Goal: Check status: Check status

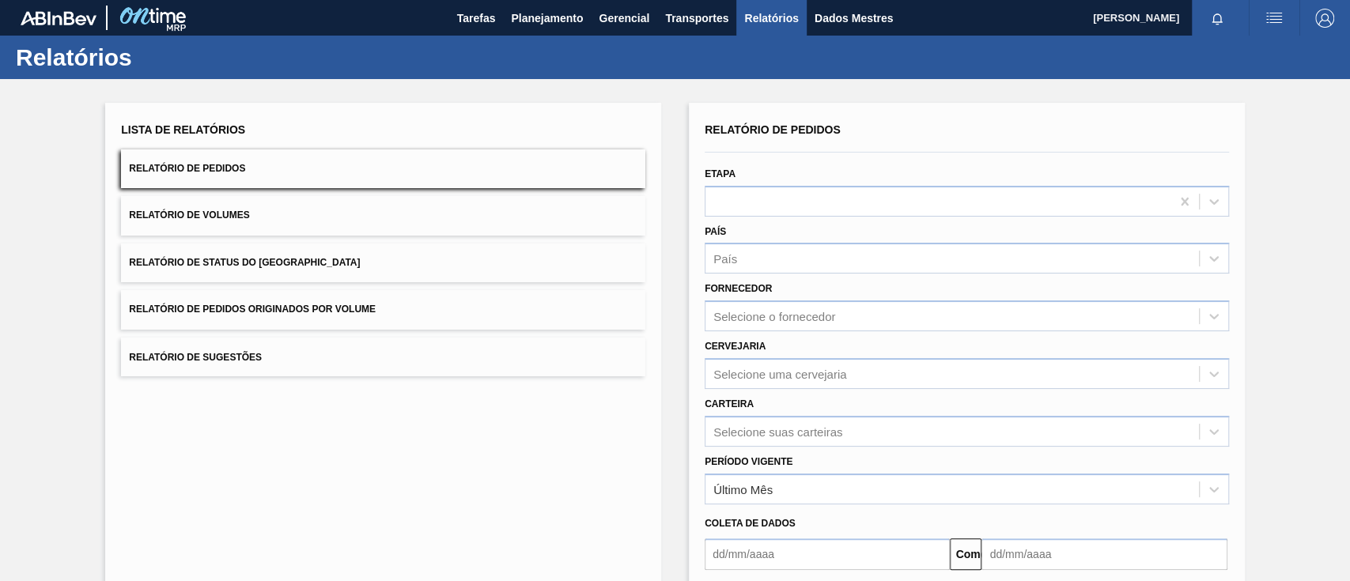
click at [400, 298] on button "Relatório de Pedidos Originados por Volume" at bounding box center [383, 309] width 524 height 39
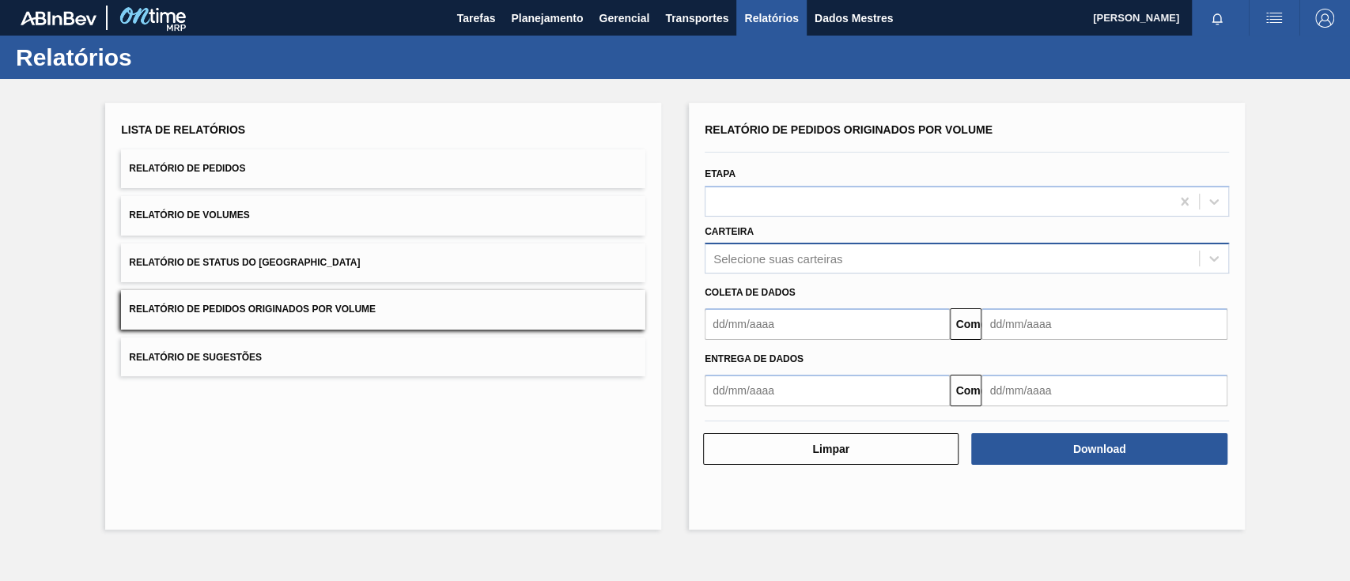
click at [768, 258] on font "Selecione suas carteiras" at bounding box center [777, 258] width 129 height 13
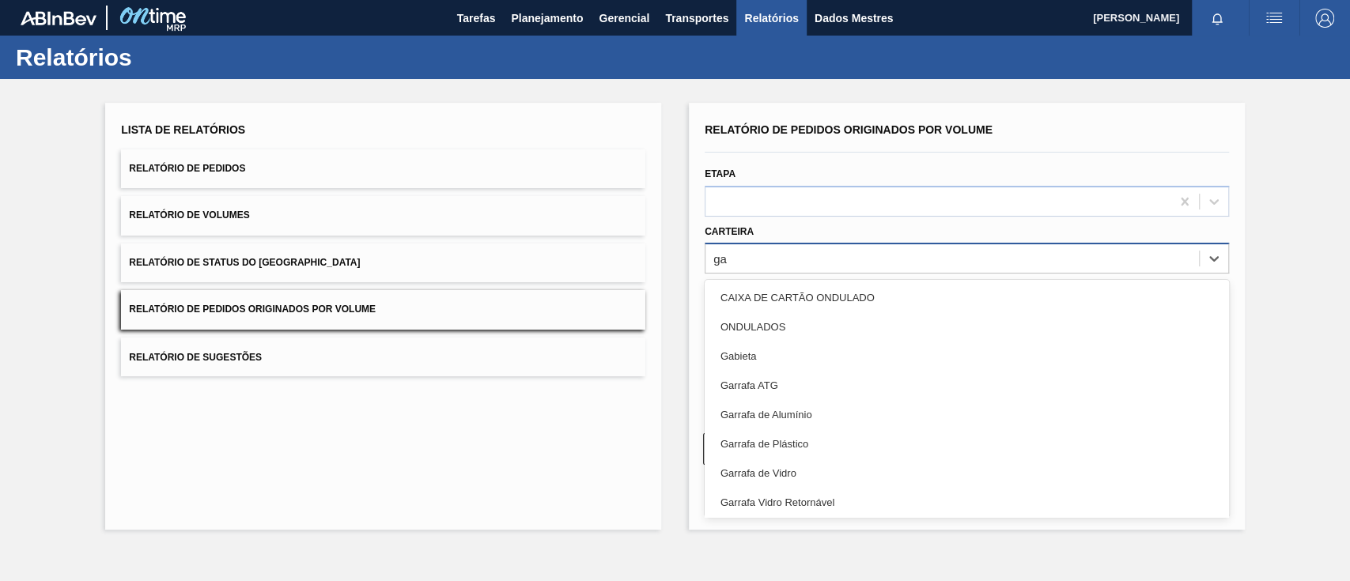
type input "gar"
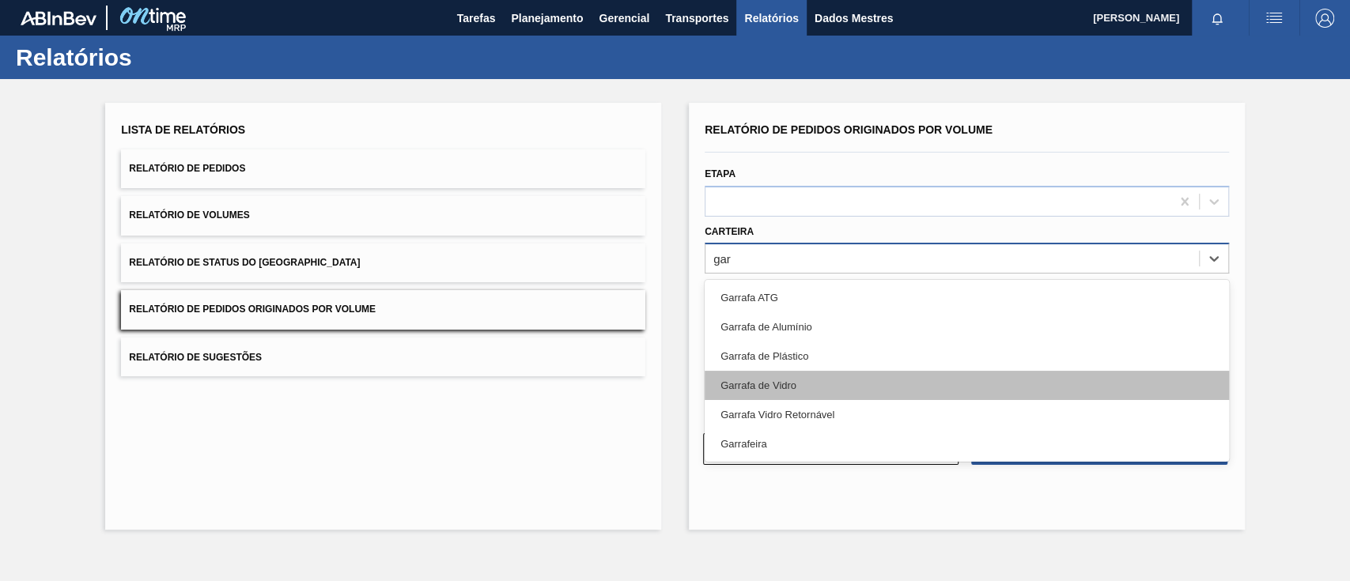
click at [811, 379] on div "Garrafa de Vidro" at bounding box center [966, 385] width 524 height 29
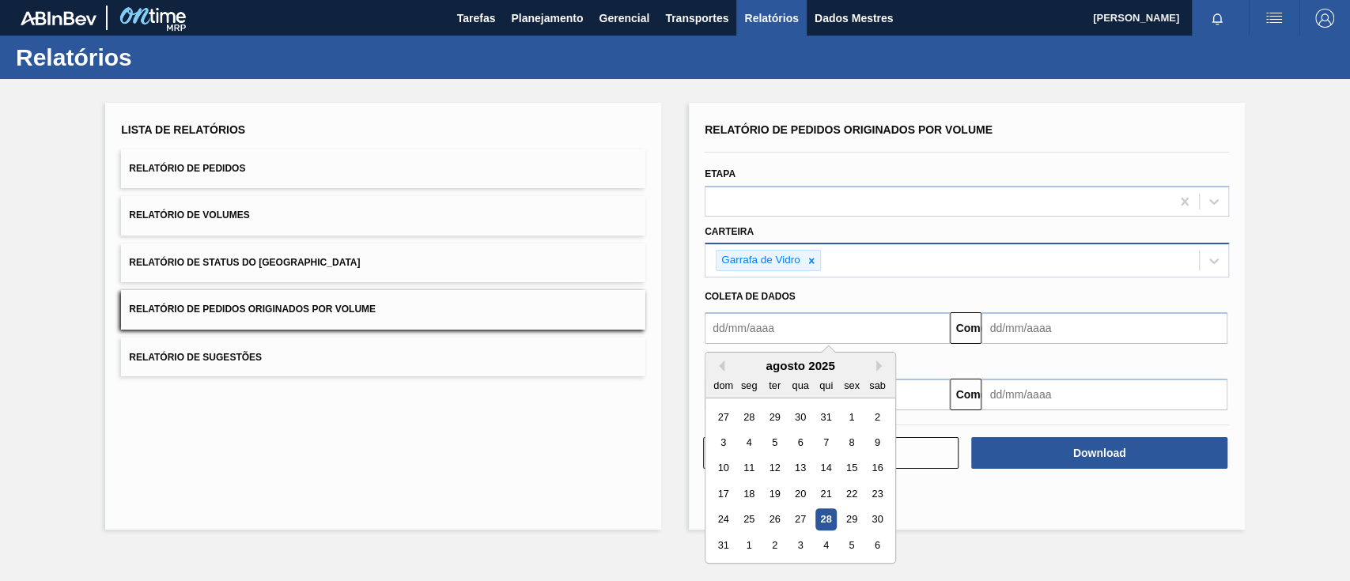
click at [784, 325] on input "text" at bounding box center [826, 328] width 245 height 32
click at [855, 419] on div "1" at bounding box center [850, 416] width 21 height 21
type input "01/08/2025"
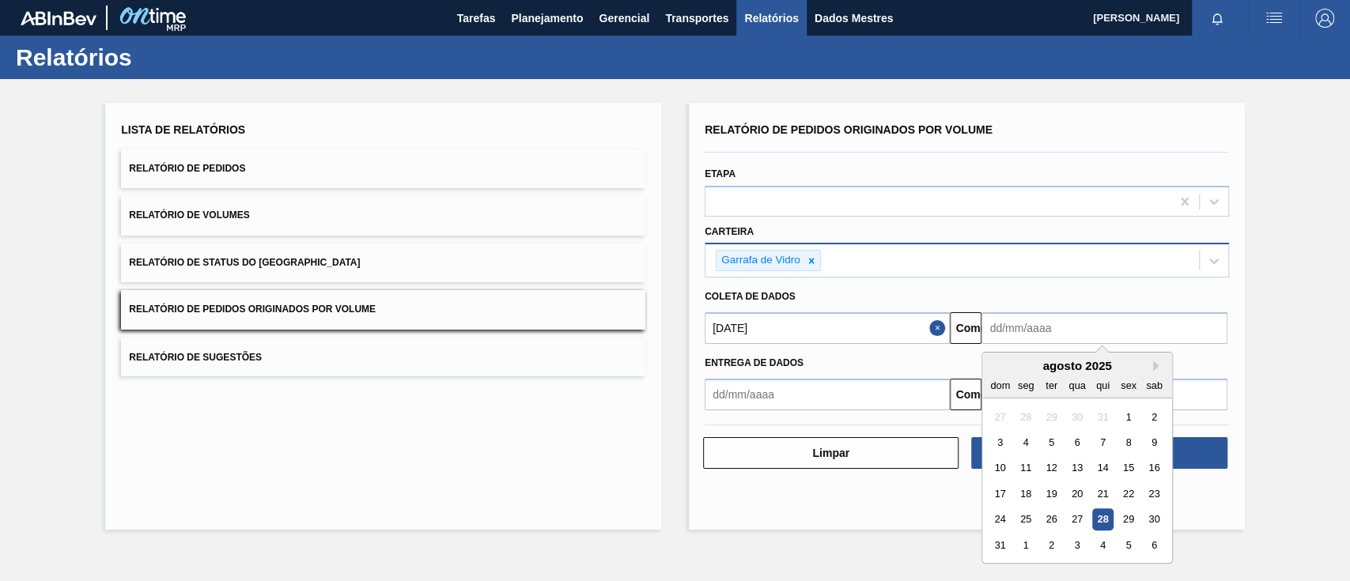
click at [999, 333] on input "text" at bounding box center [1103, 328] width 245 height 32
click at [1028, 543] on font "1" at bounding box center [1026, 545] width 6 height 12
type input "01/09/2025"
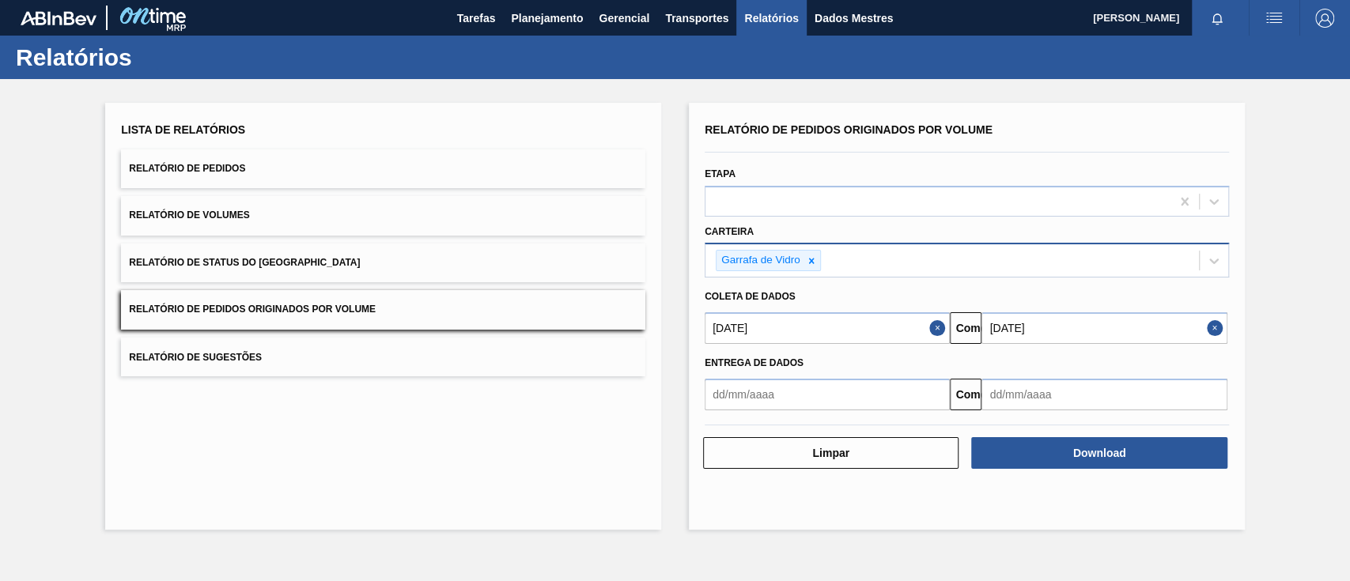
drag, startPoint x: 1087, startPoint y: 459, endPoint x: 793, endPoint y: 263, distance: 353.5
click at [797, 304] on div "Relatório de Pedidos Originados por Volume Etapa Carteira Garrafa de Vidro Cole…" at bounding box center [966, 295] width 524 height 352
click at [806, 260] on icon at bounding box center [811, 260] width 11 height 11
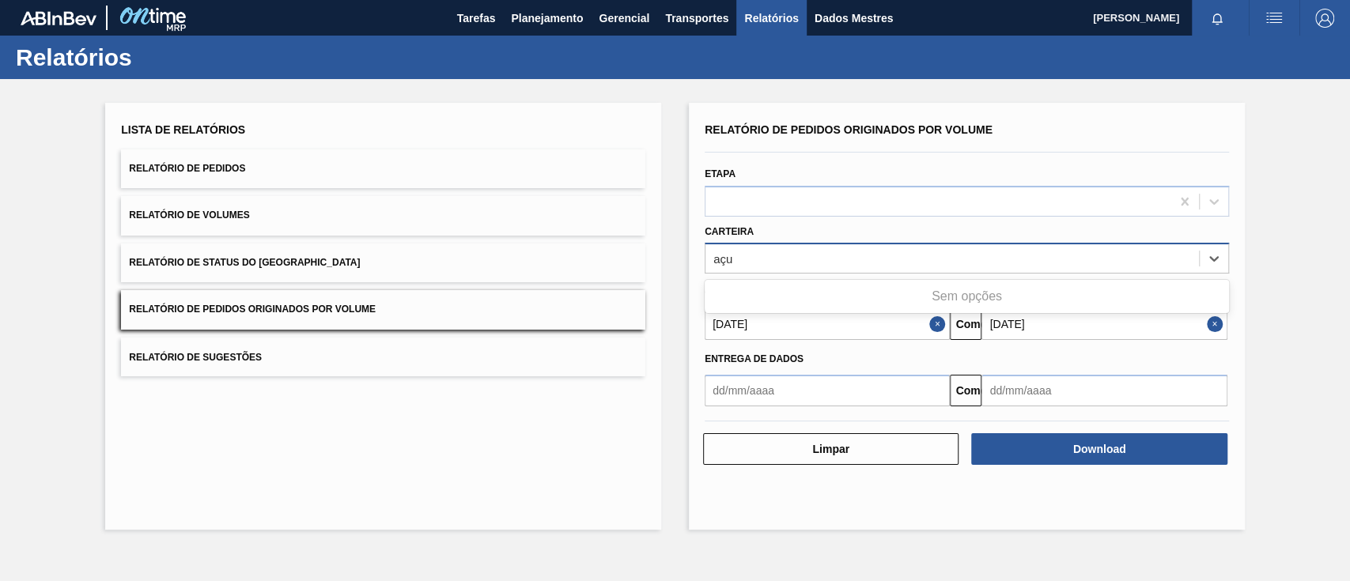
type input "aç"
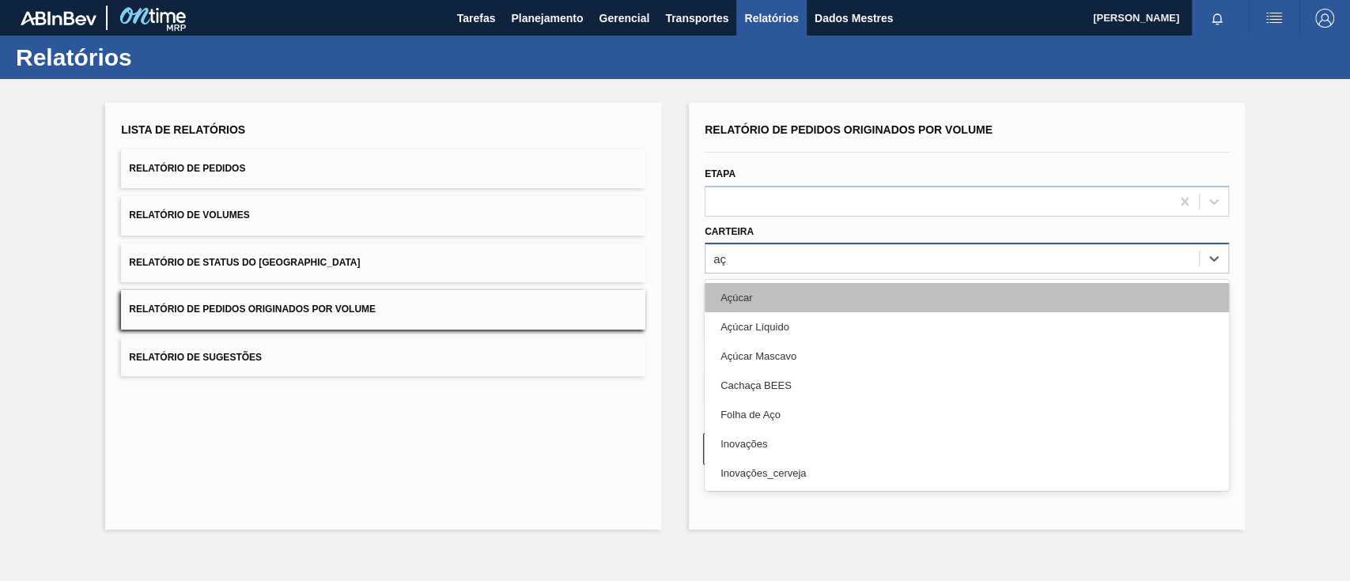
click at [780, 293] on div "Açúcar" at bounding box center [966, 297] width 524 height 29
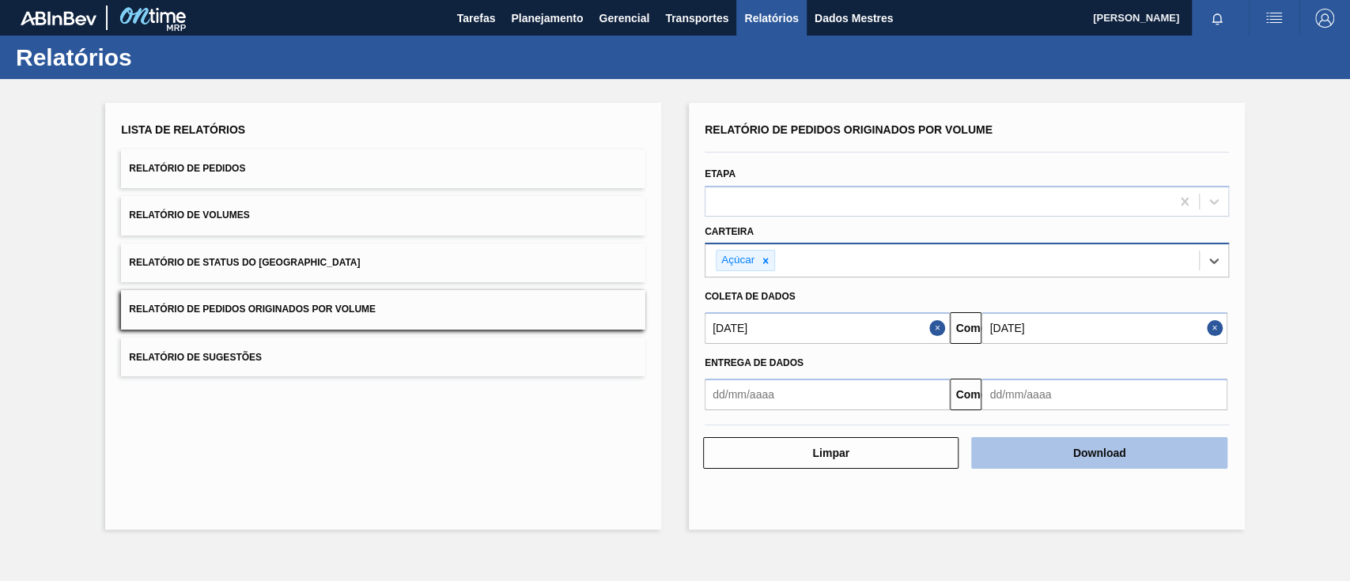
click at [1122, 447] on font "Download" at bounding box center [1099, 453] width 53 height 13
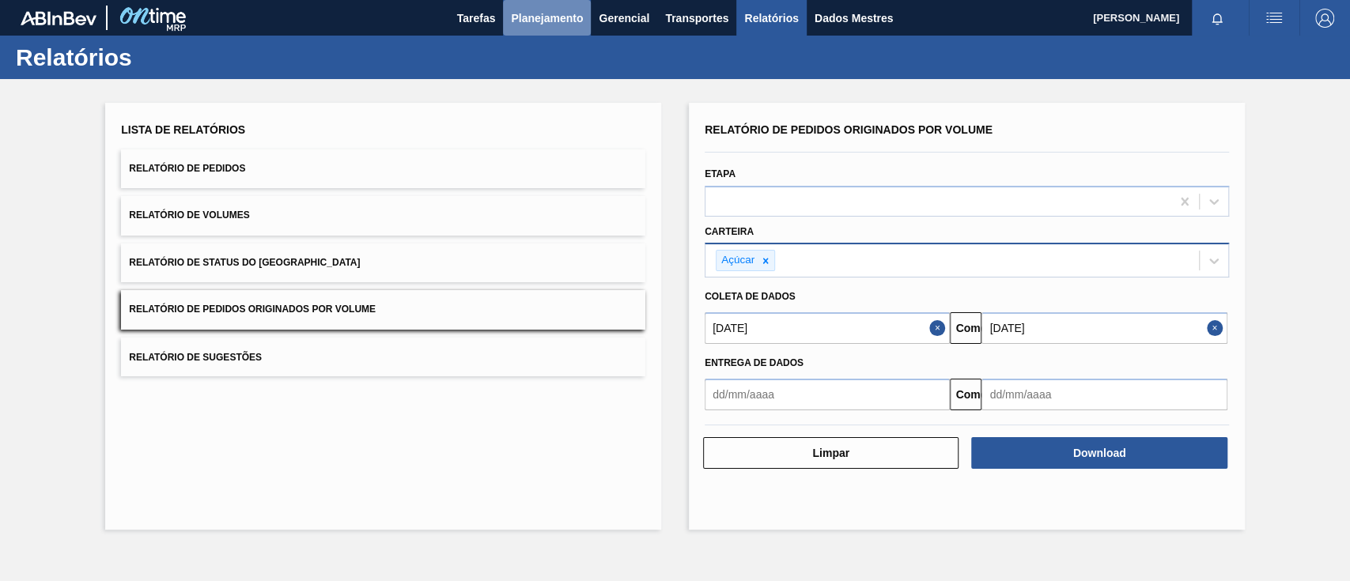
click at [537, 12] on font "Planejamento" at bounding box center [547, 18] width 72 height 13
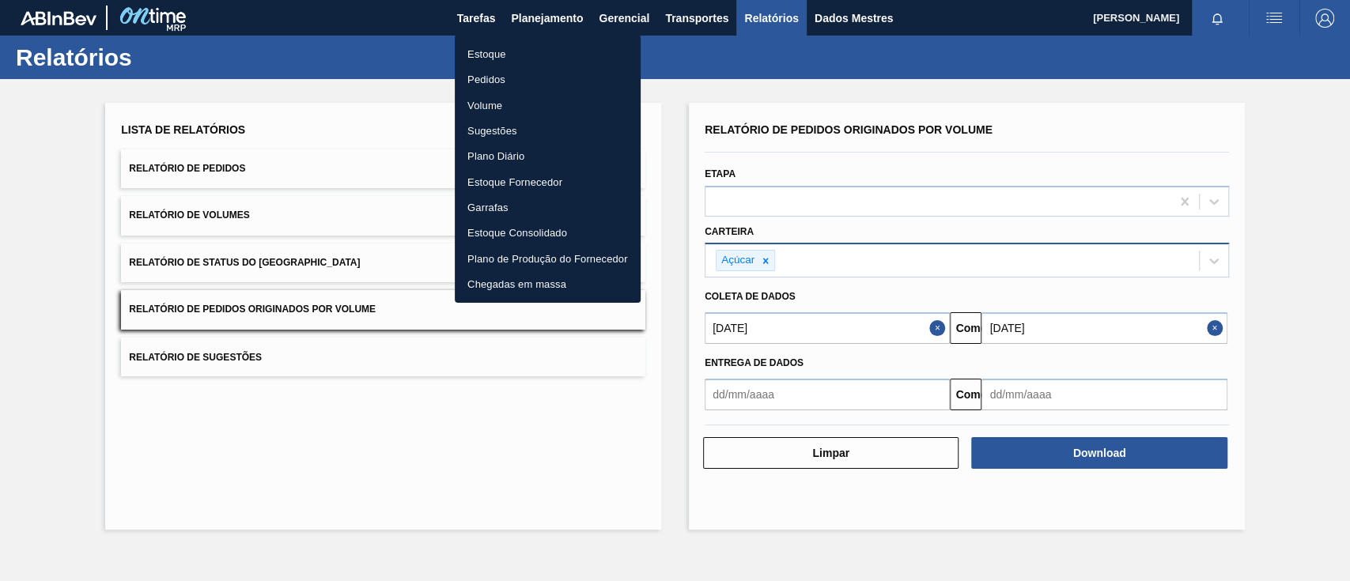
click at [492, 74] on font "Pedidos" at bounding box center [486, 80] width 38 height 12
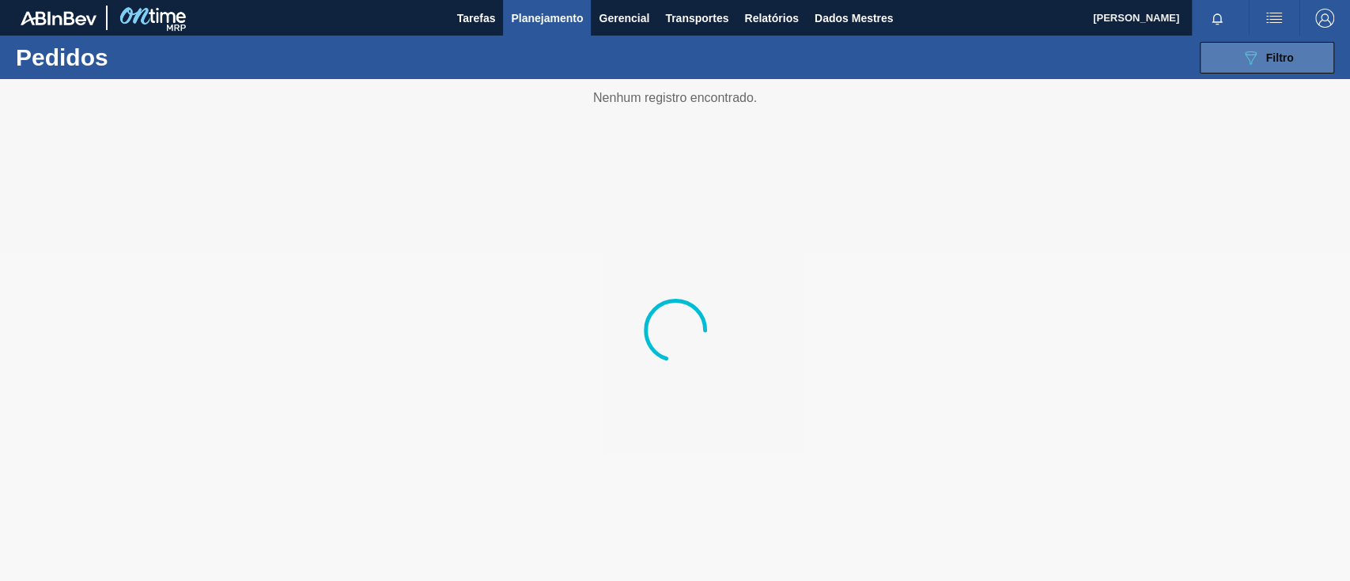
click at [1284, 55] on font "Filtro" at bounding box center [1280, 57] width 28 height 13
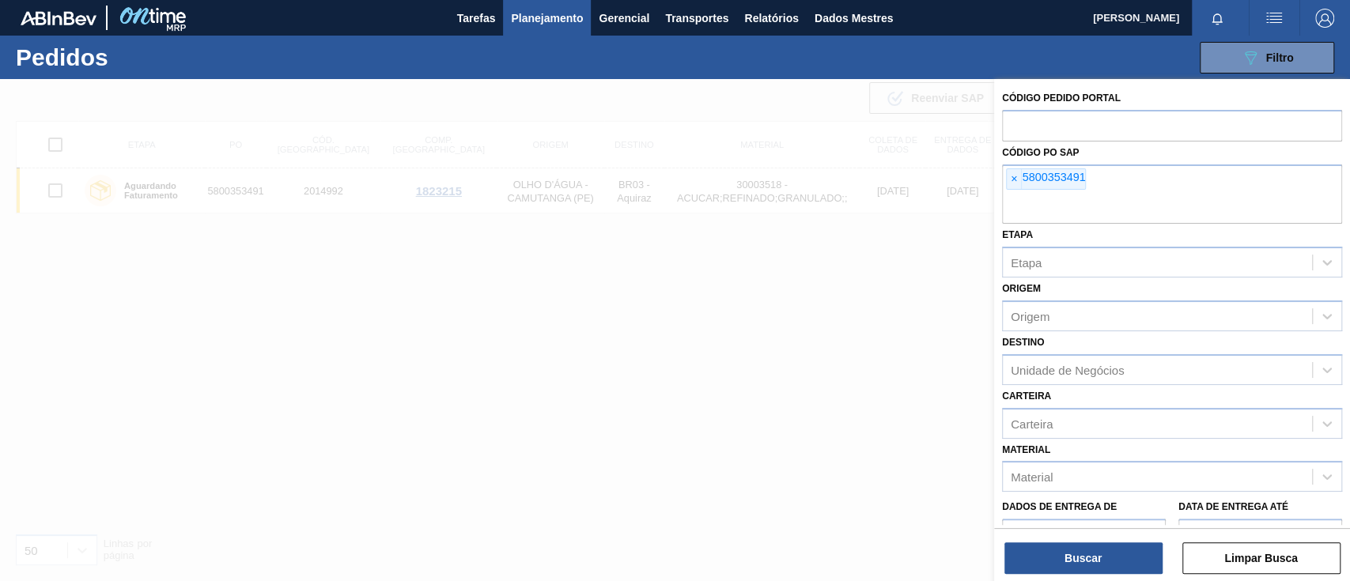
click at [1012, 181] on font "×" at bounding box center [1013, 178] width 6 height 13
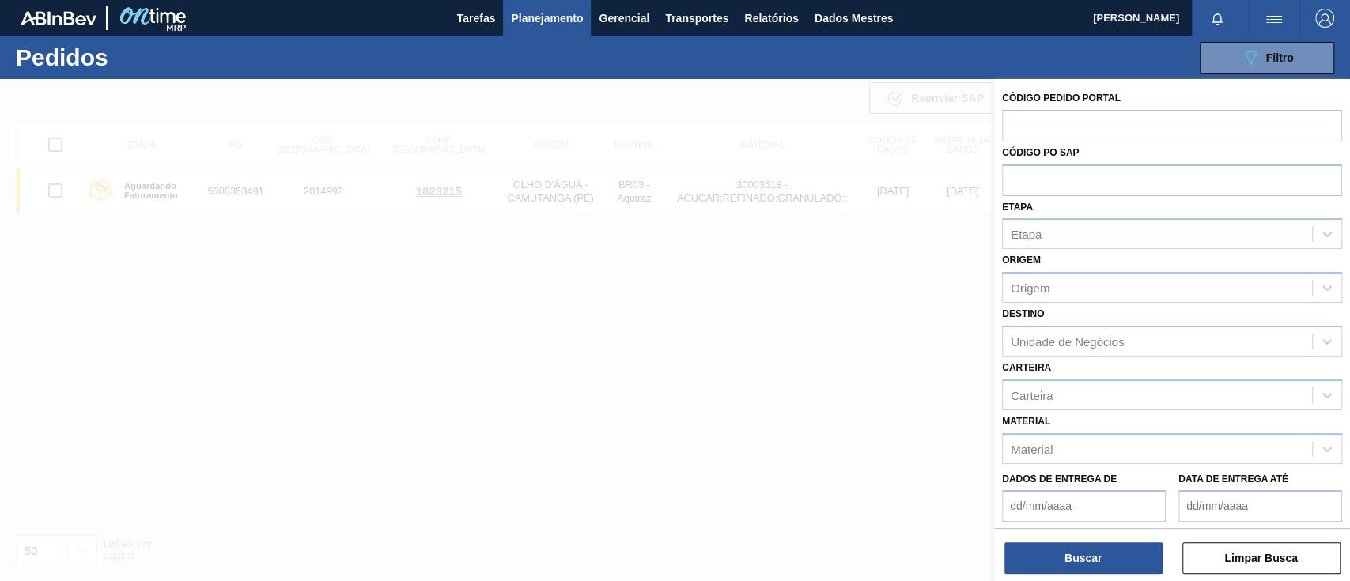
paste input "5800353545"
type input "5800353545"
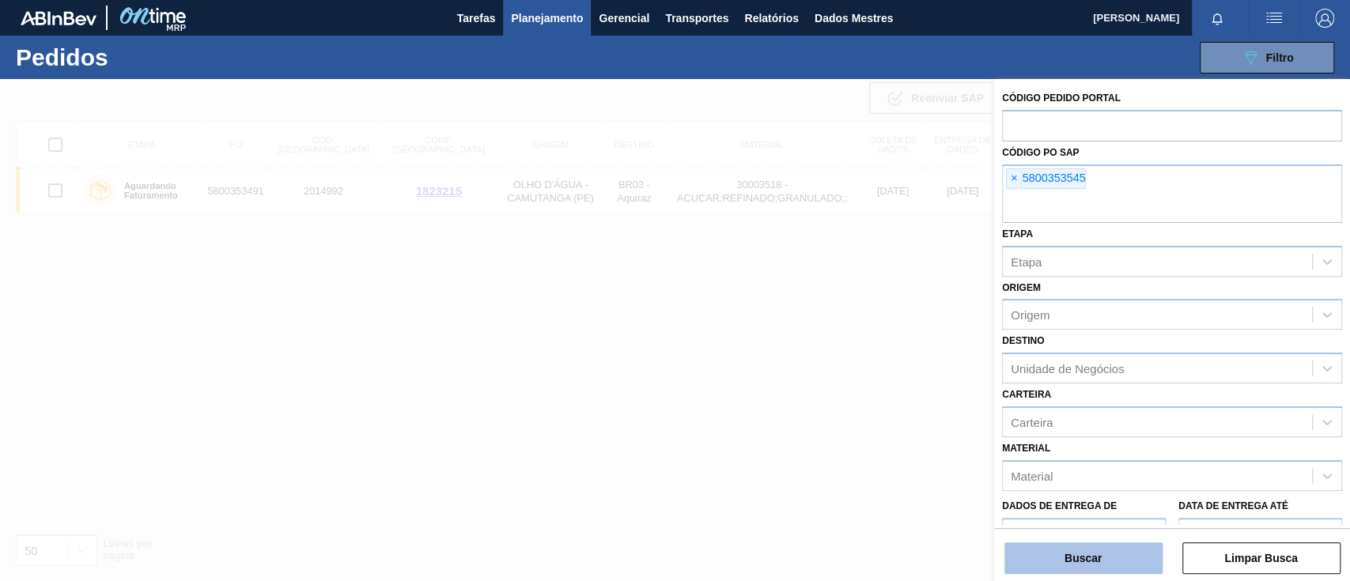
click at [1107, 553] on button "Buscar" at bounding box center [1083, 558] width 158 height 32
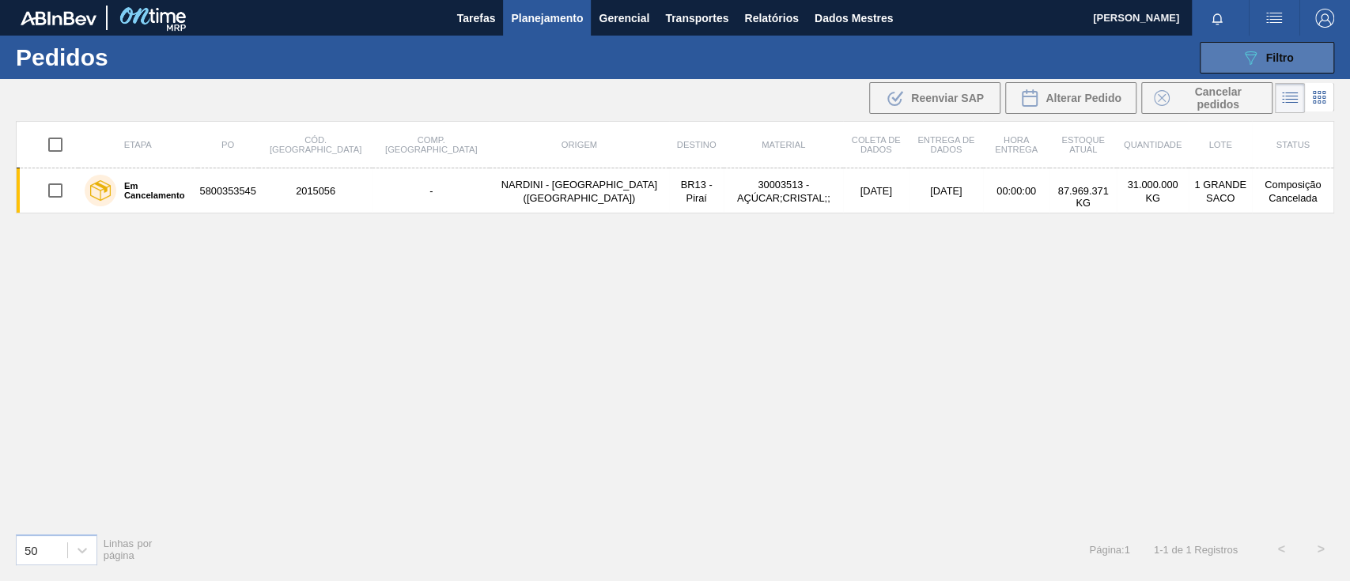
click at [1262, 65] on div "089F7B8B-B2A5-4AFE-B5C0-19BA573D28AC Filtro" at bounding box center [1266, 57] width 53 height 19
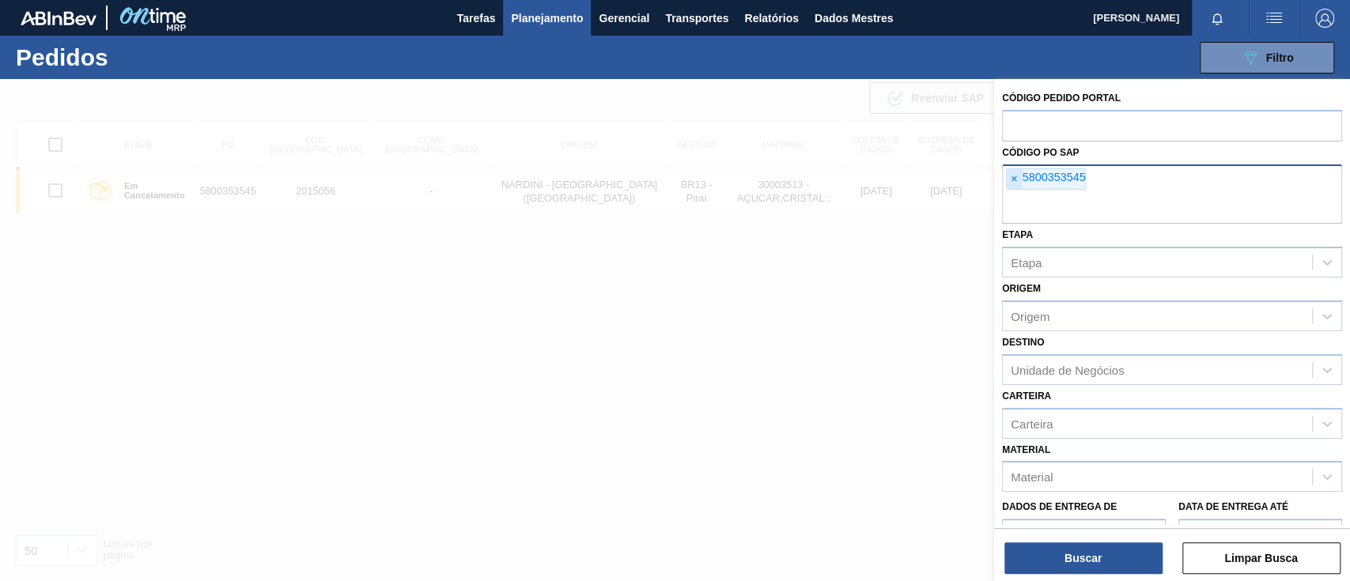
click at [1017, 176] on span "×" at bounding box center [1013, 179] width 15 height 21
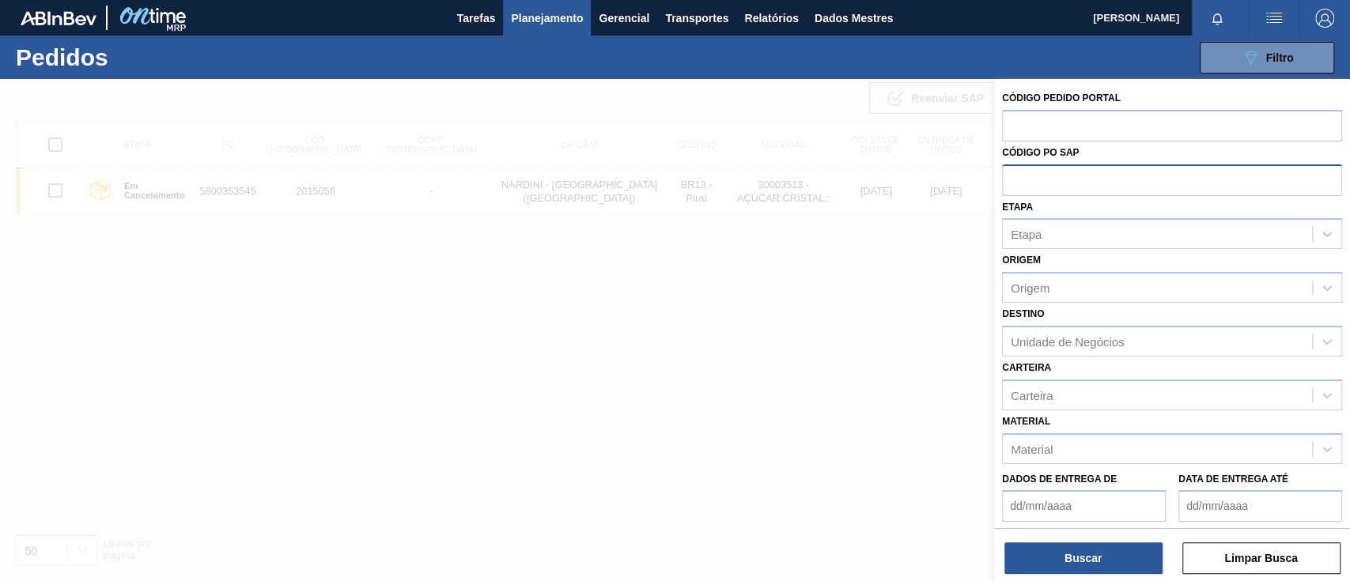
paste input "text"
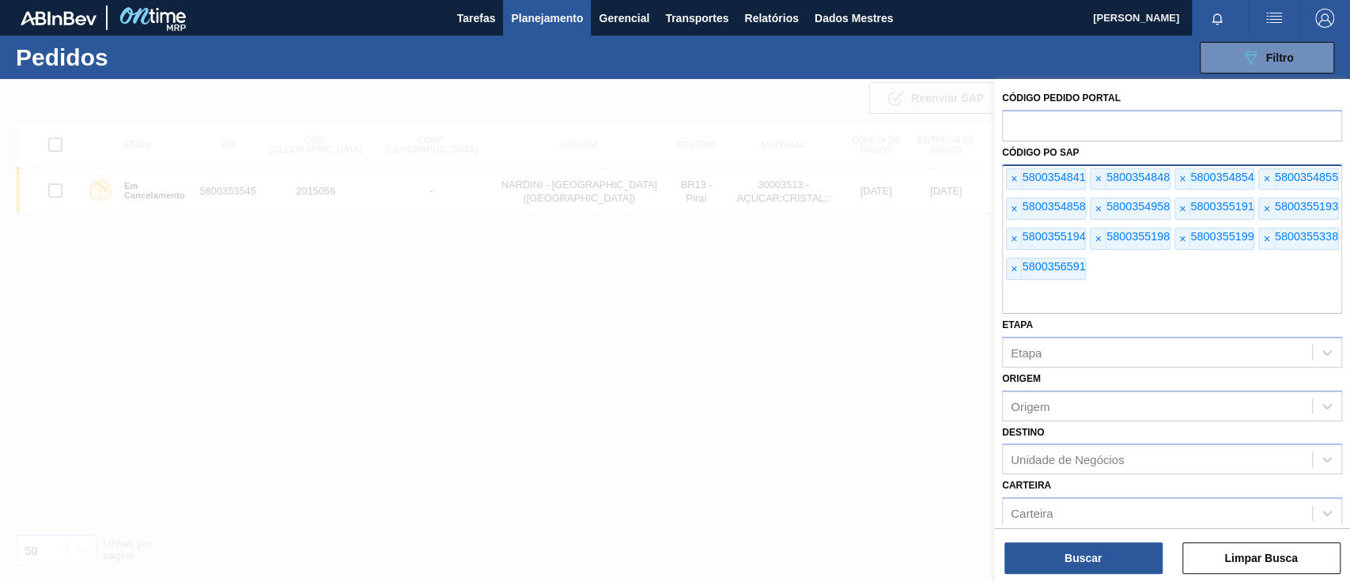
click at [742, 258] on div at bounding box center [675, 369] width 1350 height 581
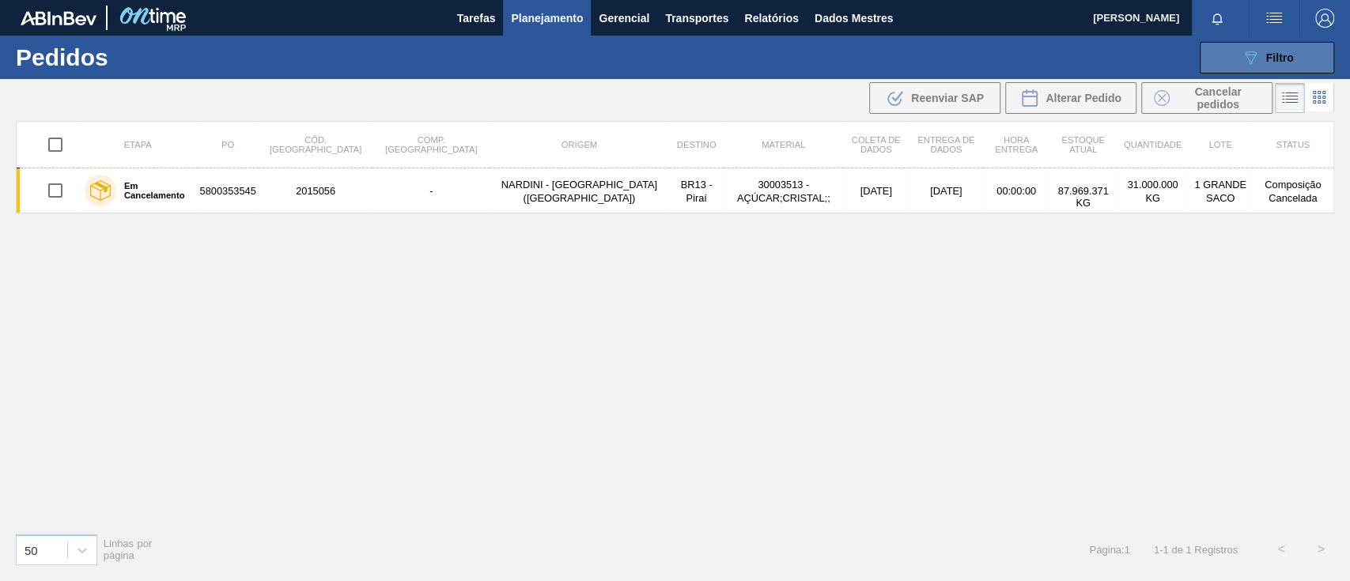
click at [1233, 57] on button "089F7B8B-B2A5-4AFE-B5C0-19BA573D28AC Filtro" at bounding box center [1266, 58] width 134 height 32
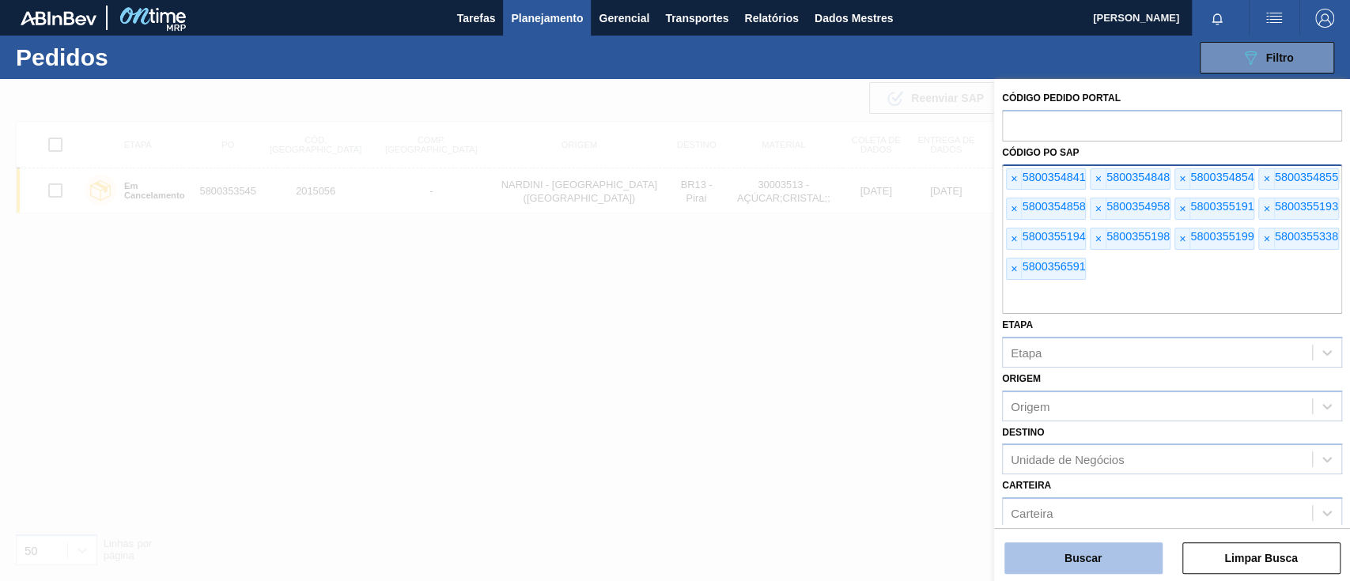
click at [1114, 555] on button "Buscar" at bounding box center [1083, 558] width 158 height 32
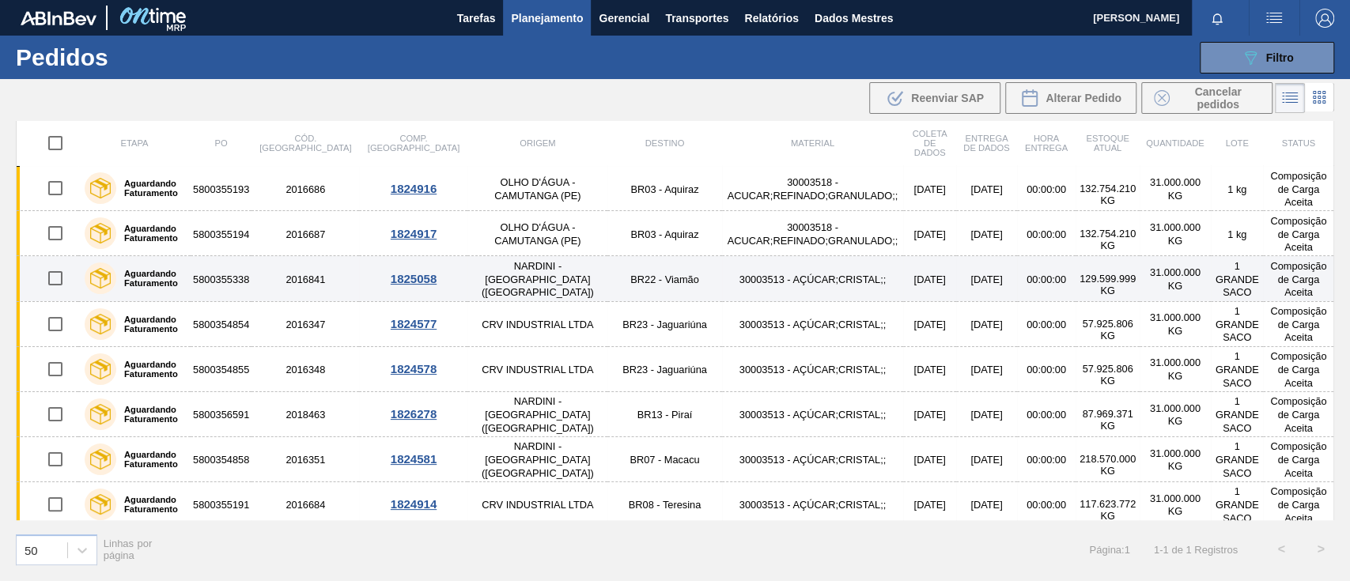
scroll to position [232, 0]
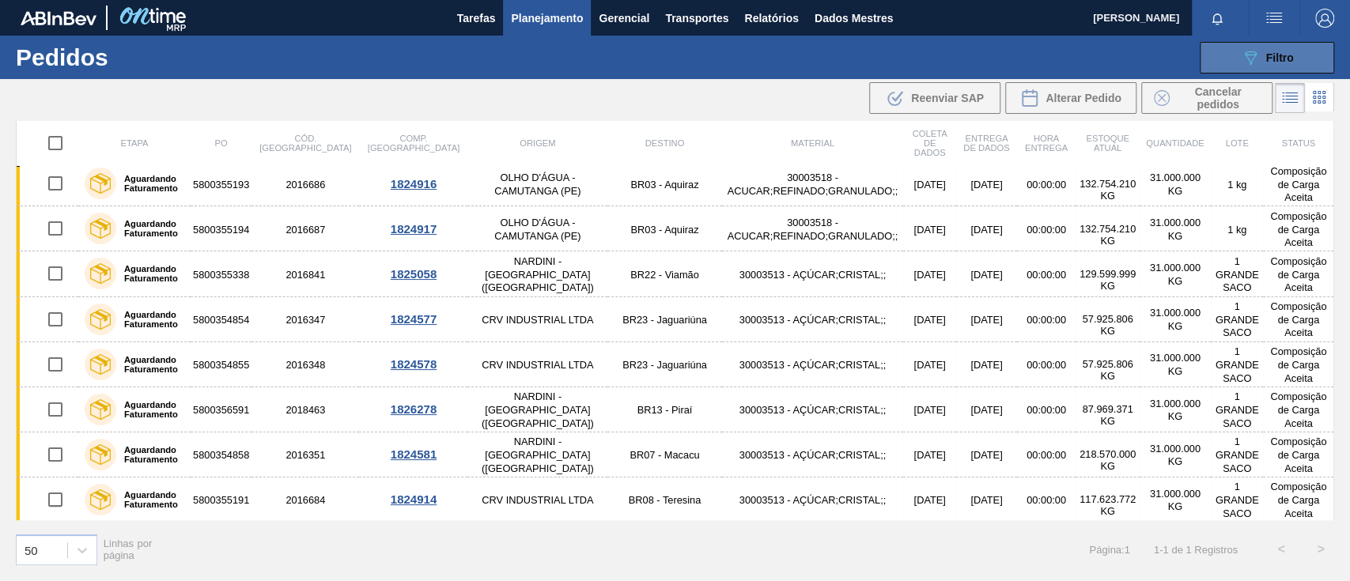
click at [1257, 53] on icon "089F7B8B-B2A5-4AFE-B5C0-19BA573D28AC" at bounding box center [1249, 57] width 19 height 19
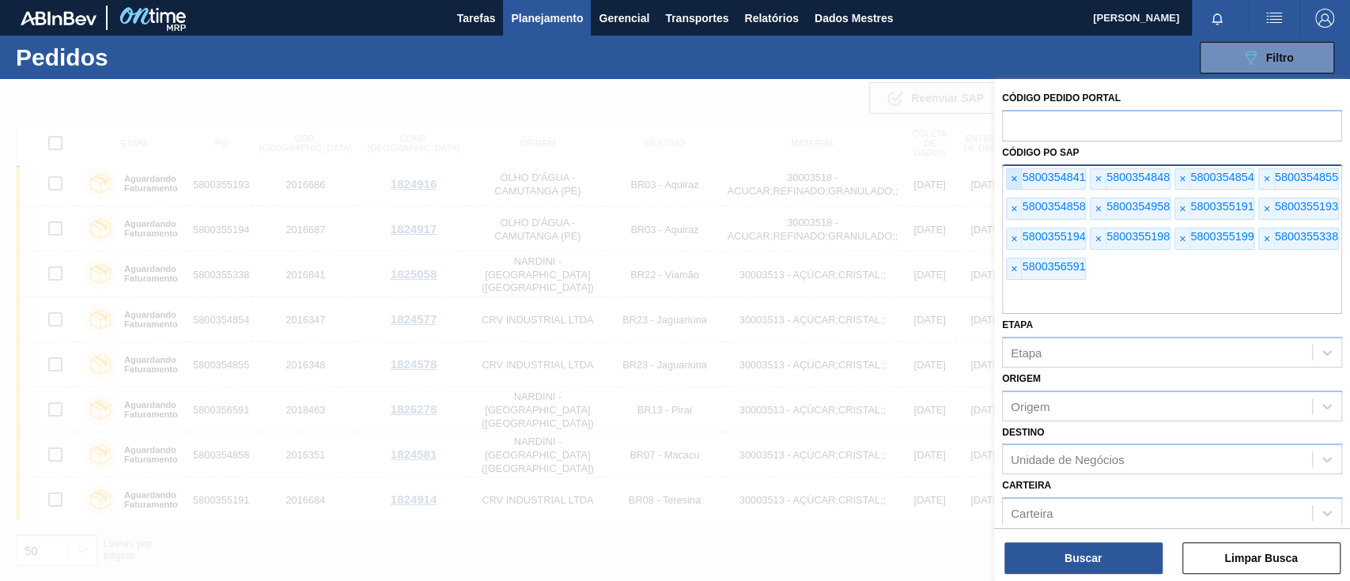
click at [1008, 180] on span "×" at bounding box center [1013, 179] width 15 height 21
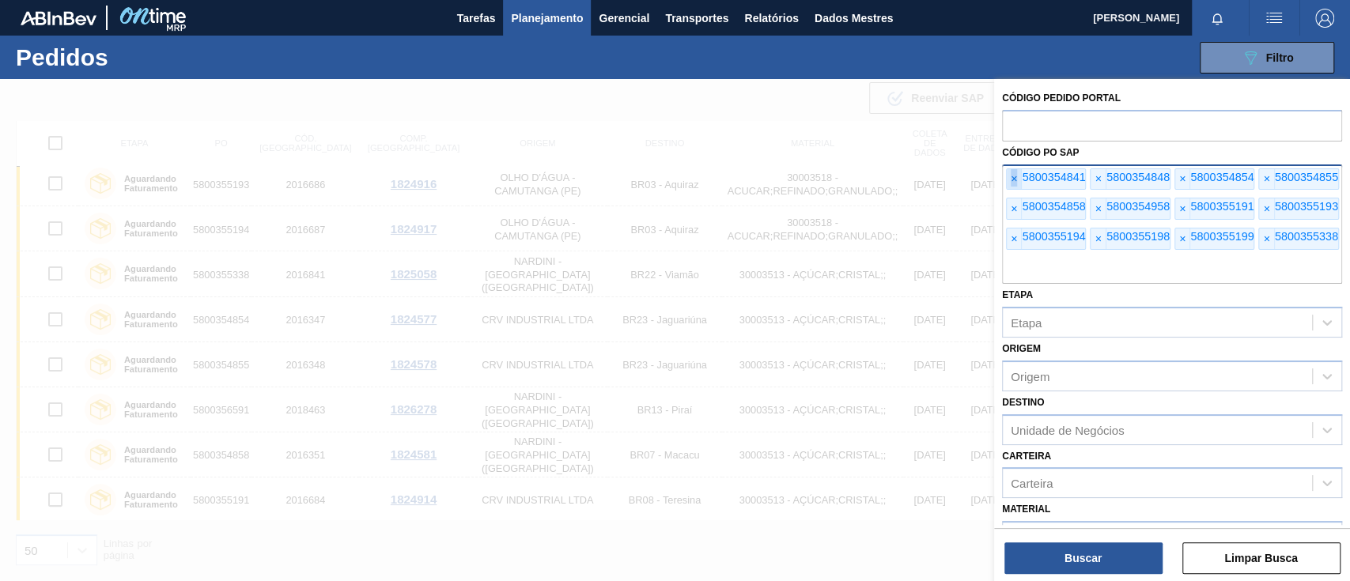
click at [1008, 180] on span "×" at bounding box center [1013, 179] width 15 height 21
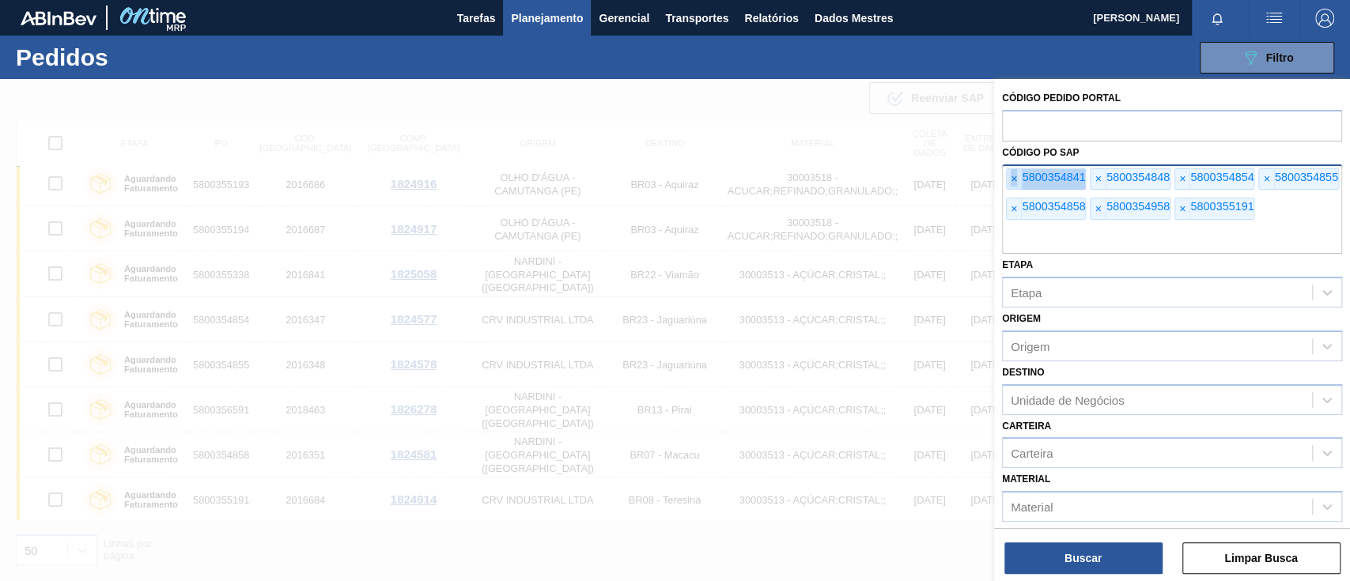
click at [1008, 180] on span "×" at bounding box center [1013, 179] width 15 height 21
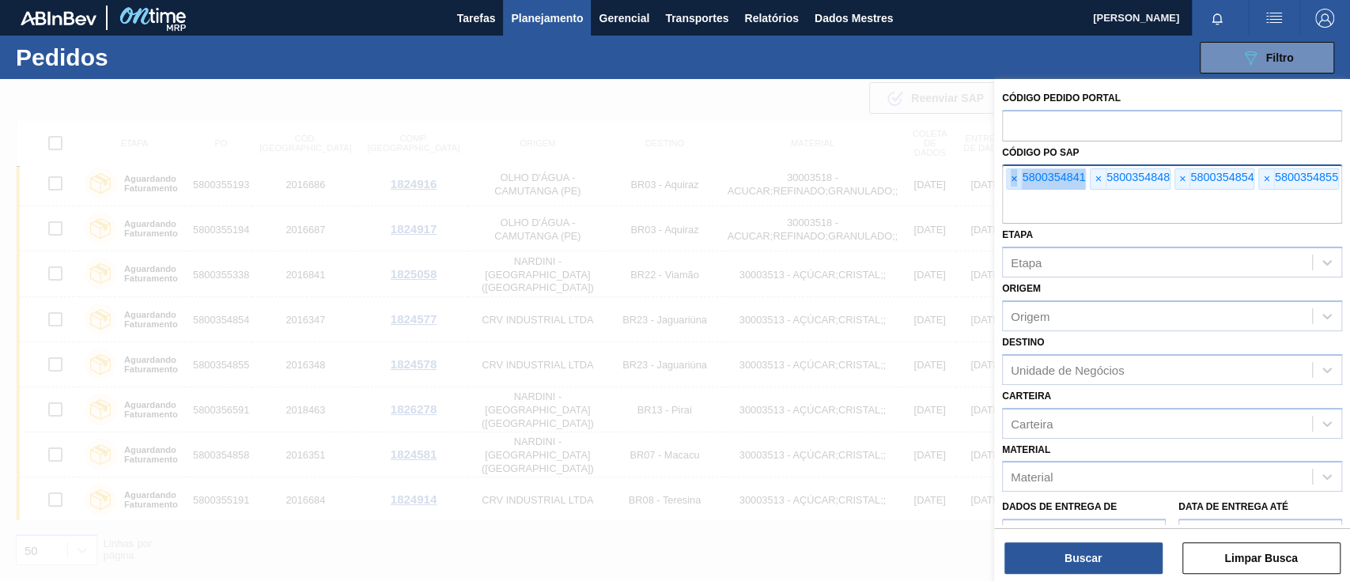
click at [1008, 180] on span "×" at bounding box center [1013, 179] width 15 height 21
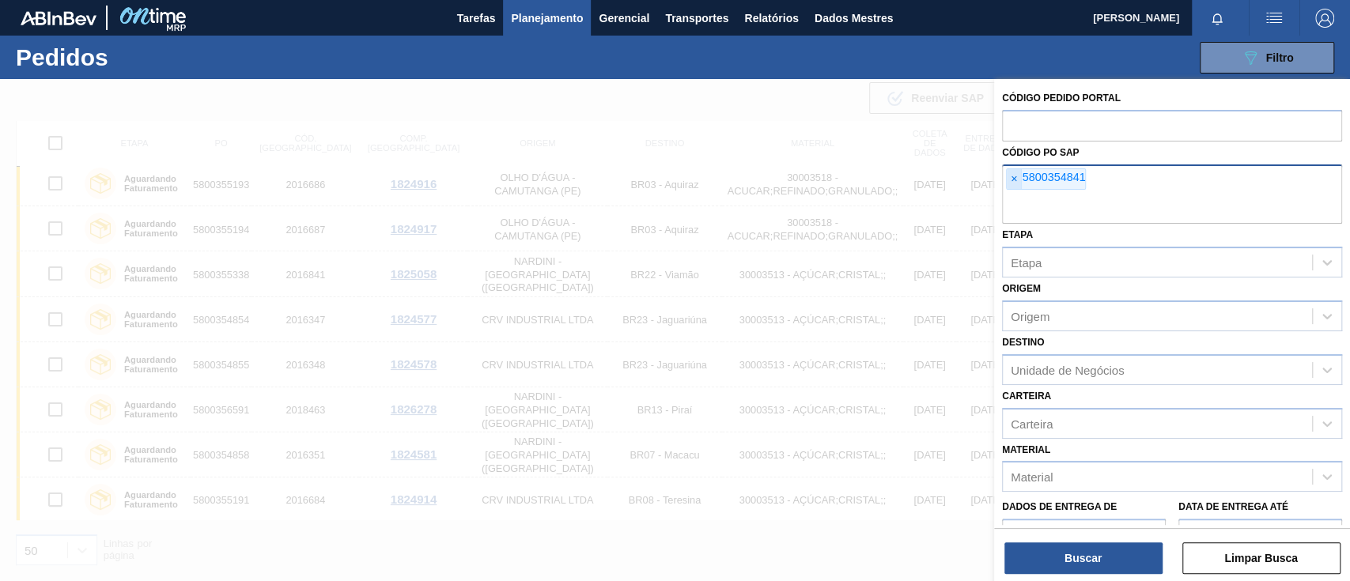
click at [1008, 180] on span "×" at bounding box center [1013, 179] width 15 height 21
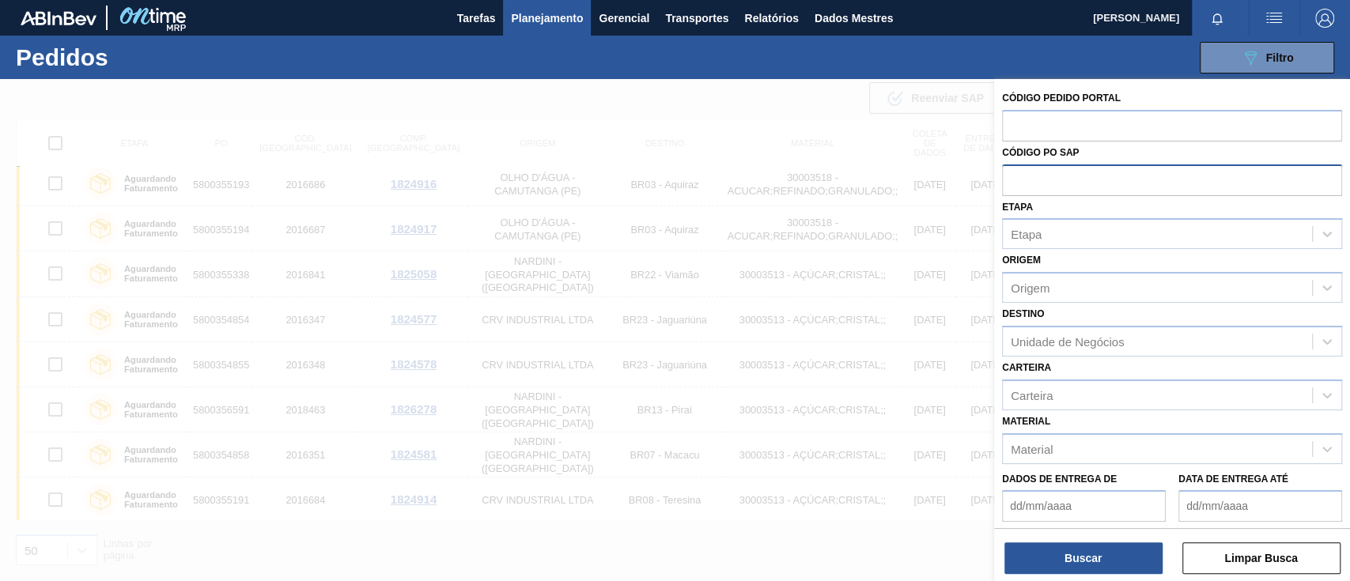
click at [1008, 180] on input "text" at bounding box center [1172, 179] width 340 height 30
paste input "5800351571"
type input "5800351571"
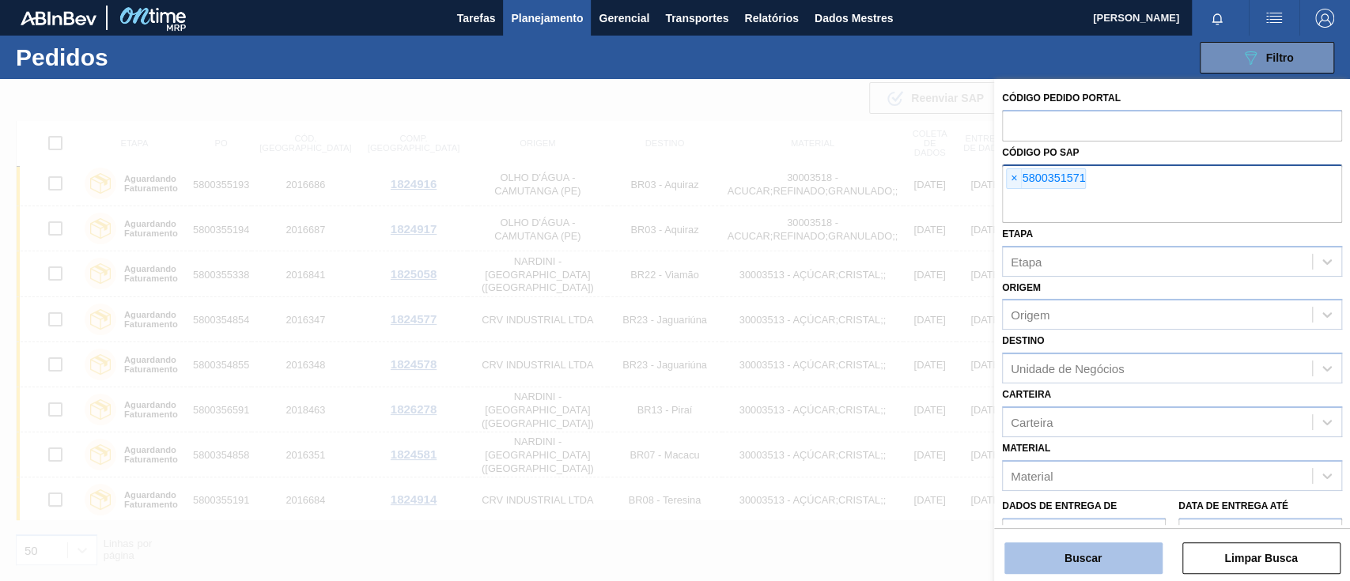
click at [1092, 561] on font "Buscar" at bounding box center [1082, 558] width 37 height 13
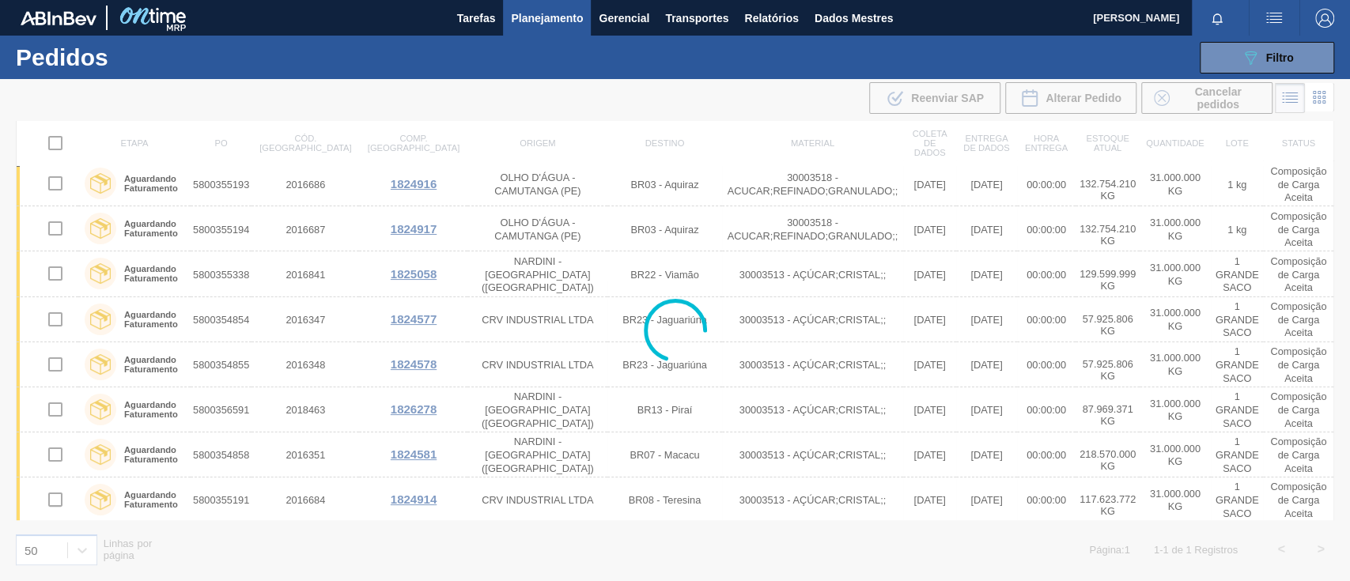
scroll to position [0, 0]
